Goal: Find specific page/section: Find specific page/section

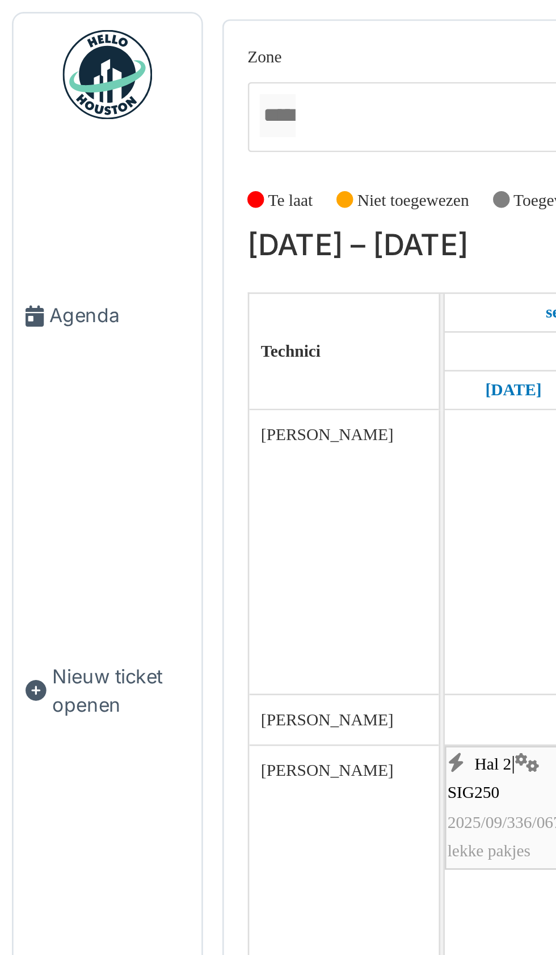
click at [29, 125] on span "Agenda" at bounding box center [45, 120] width 53 height 11
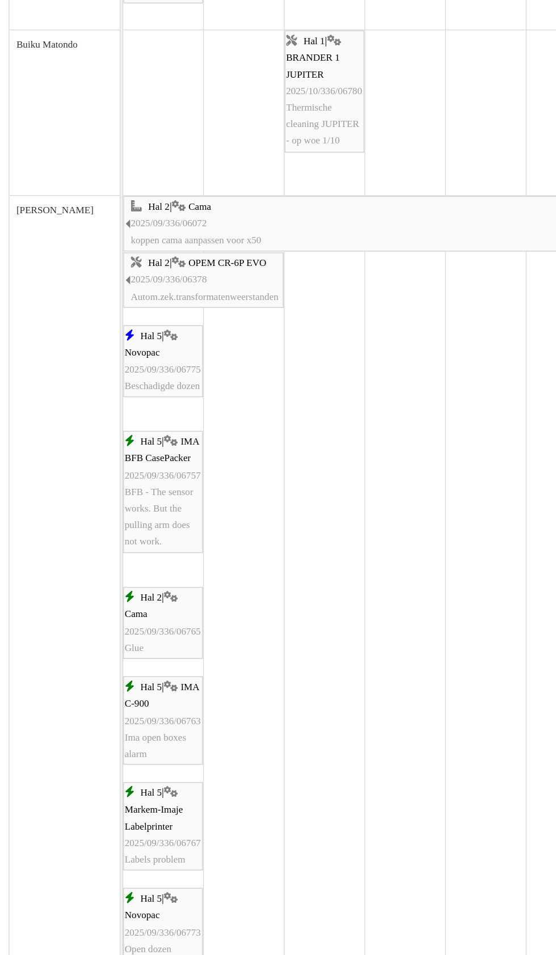
scroll to position [416, 0]
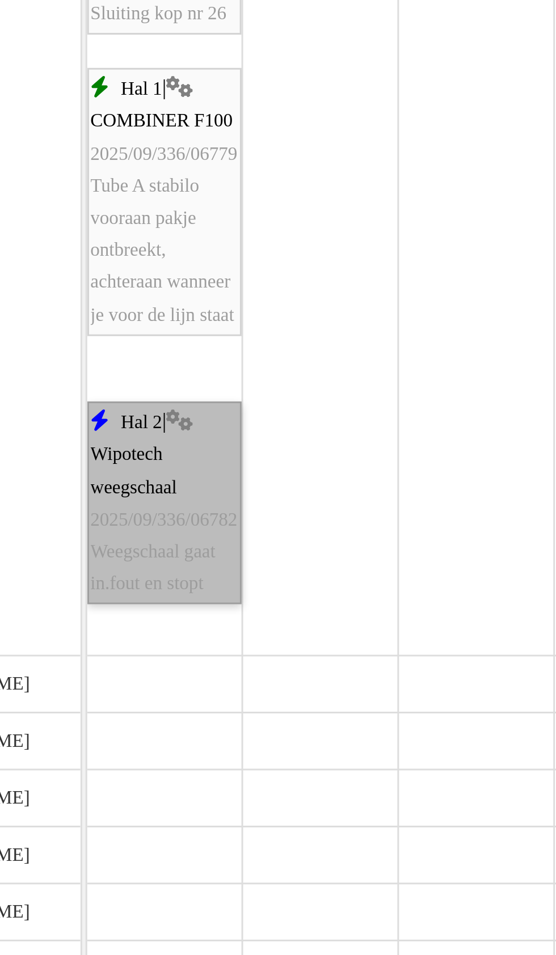
click at [195, 691] on link "Hal 2 | Wipotech weegschaal 2025/09/336/06782 Weegschaal gaat in.fout en stopt" at bounding box center [195, 682] width 52 height 69
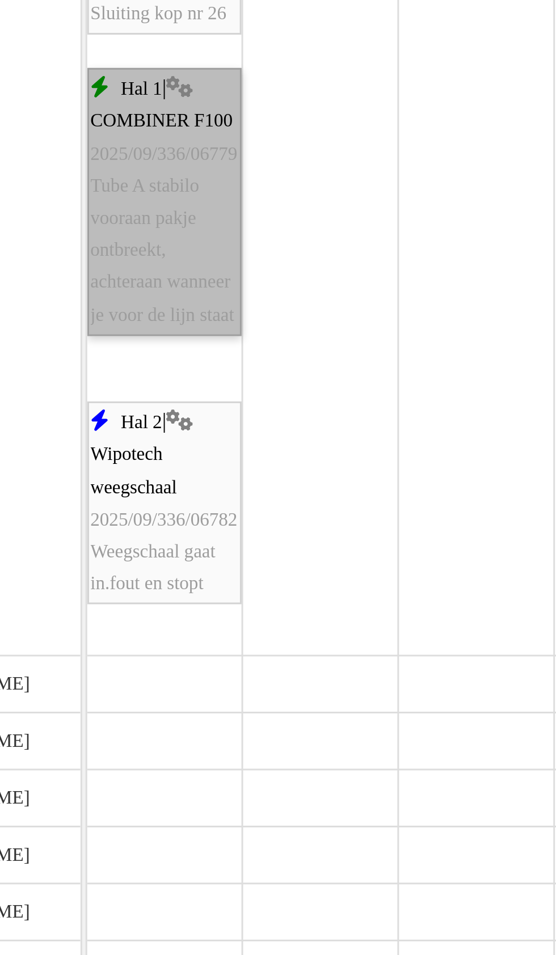
click at [196, 611] on link "Hal 1 | COMBINER F100 2025/09/336/06779 Tube A stabilo vooraan pakje ontbreekt,…" at bounding box center [195, 580] width 52 height 91
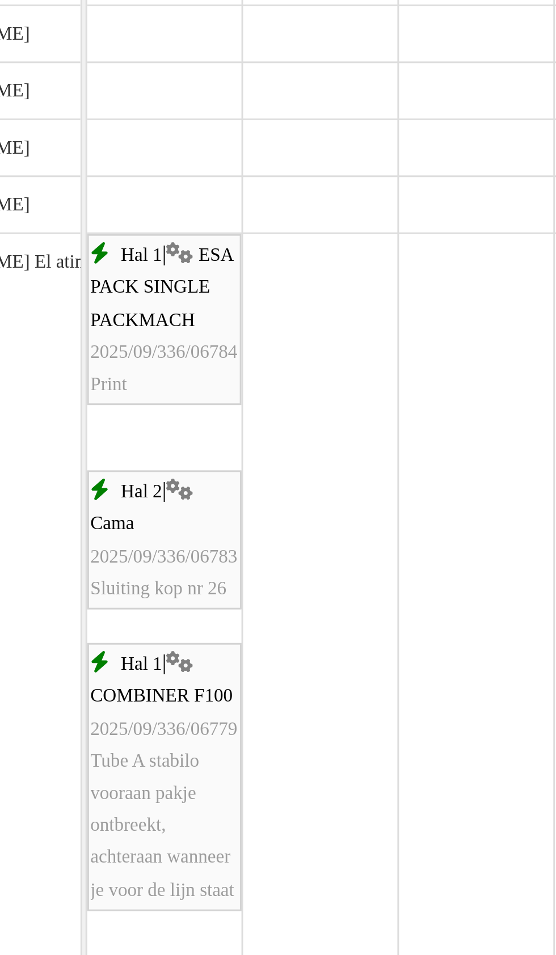
scroll to position [847, 0]
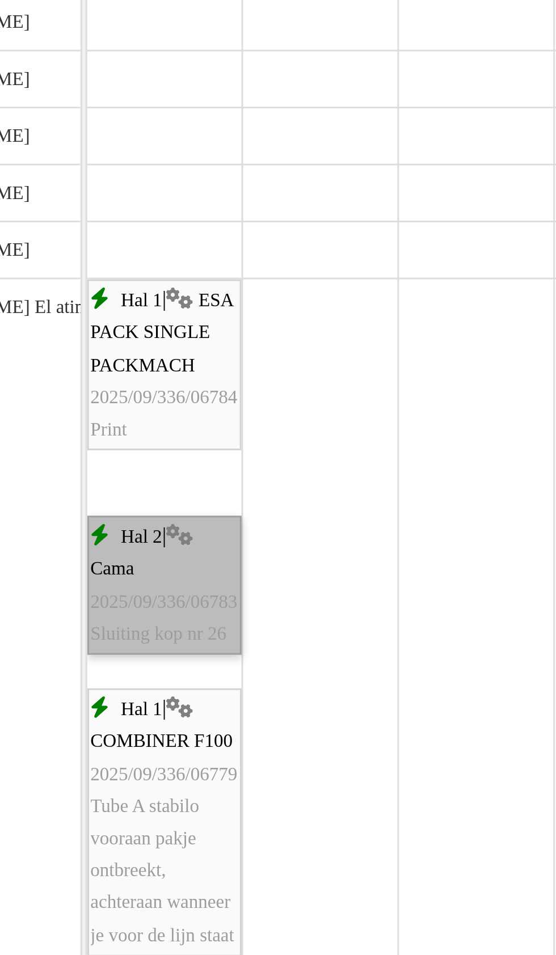
click at [195, 717] on link "Hal 2 | Cama 2025/09/336/06783 Sluiting kop nr 26" at bounding box center [195, 709] width 52 height 47
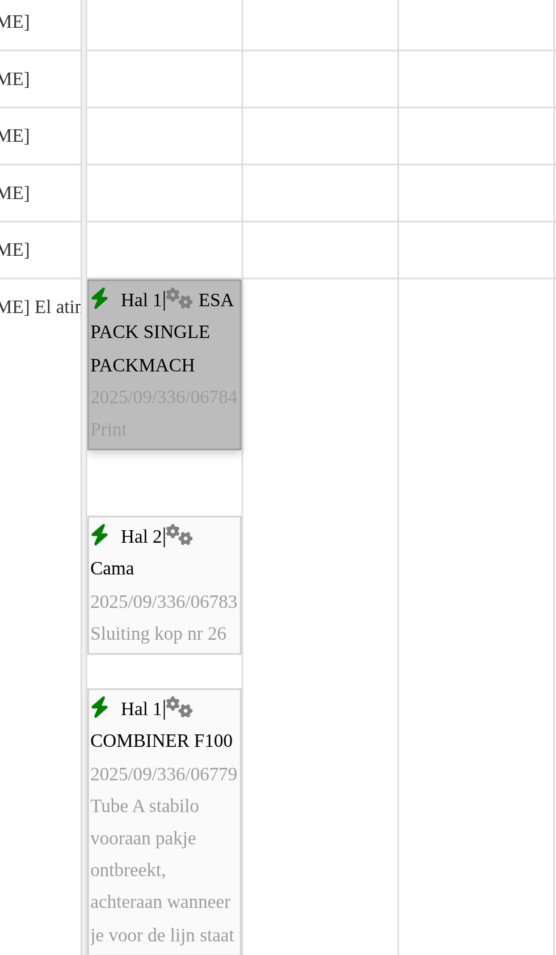
click at [194, 653] on link "Hal 1 | ESA PACK SINGLE PACKMACH 2025/09/336/06784 Print" at bounding box center [195, 635] width 52 height 58
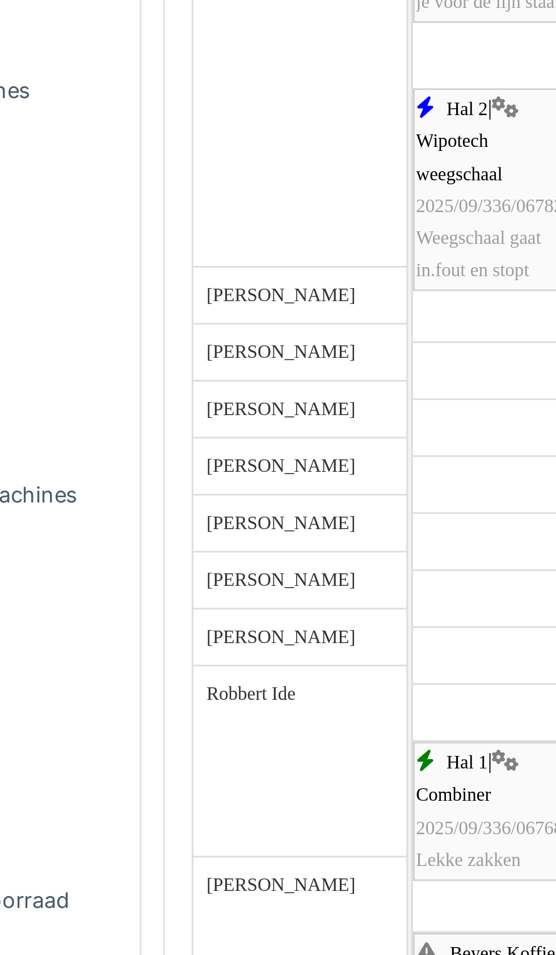
scroll to position [1188, 0]
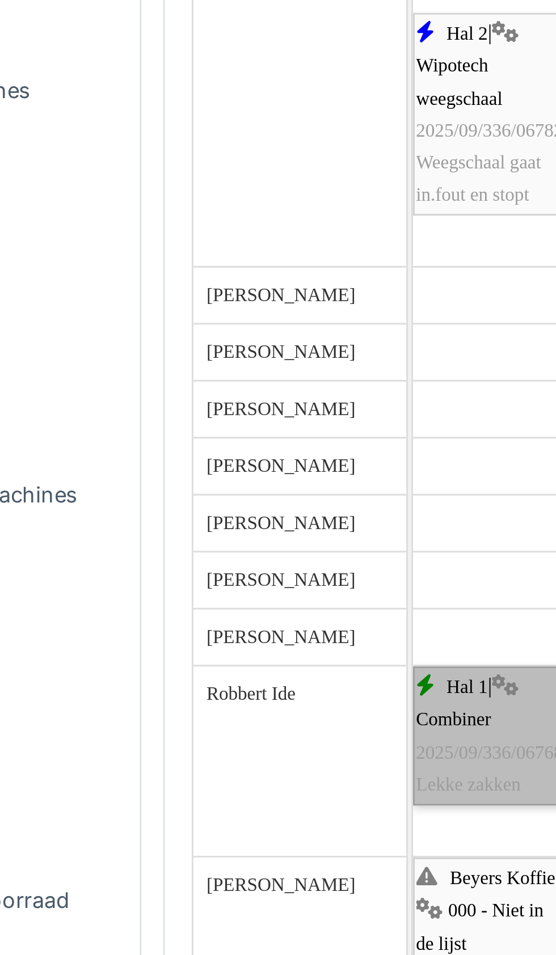
click at [191, 776] on link "Hal 1 | Combiner 2025/09/336/06768 Lekke zakken" at bounding box center [195, 760] width 52 height 47
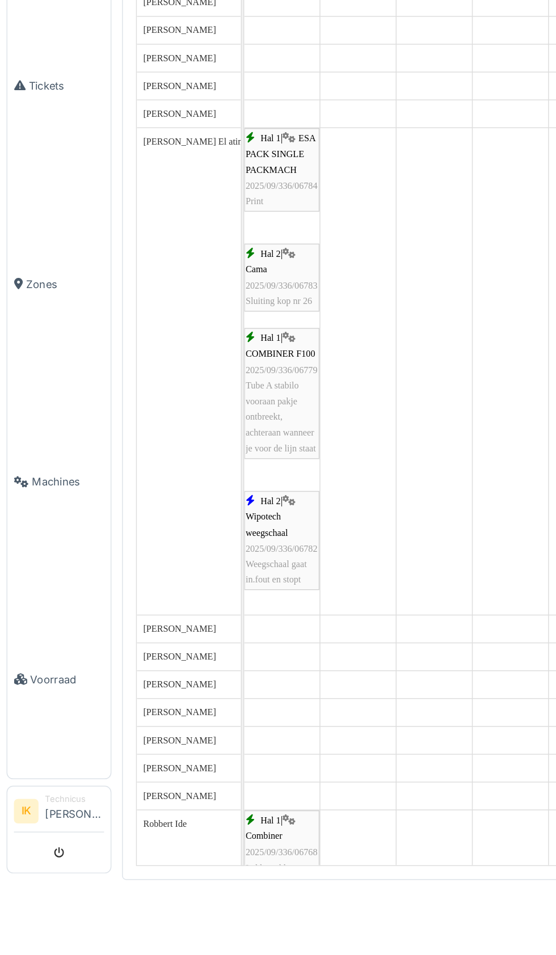
scroll to position [0, 0]
